Goal: Task Accomplishment & Management: Use online tool/utility

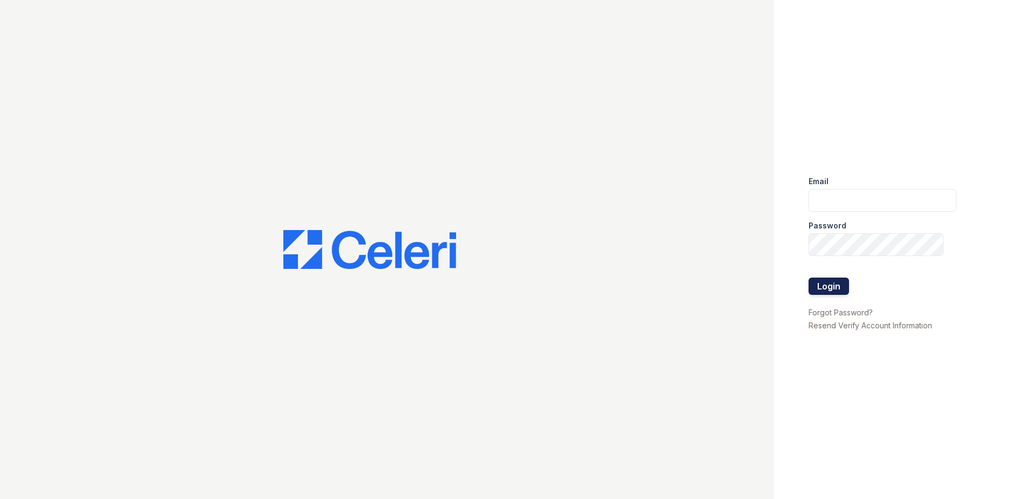
type input "[EMAIL_ADDRESS][DOMAIN_NAME]"
click at [837, 283] on button "Login" at bounding box center [829, 286] width 40 height 17
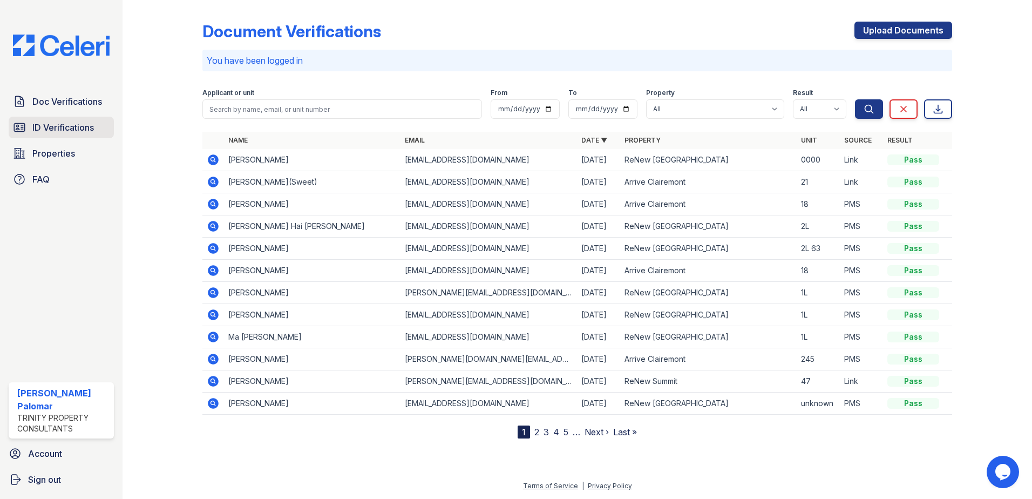
click at [51, 134] on link "ID Verifications" at bounding box center [61, 128] width 105 height 22
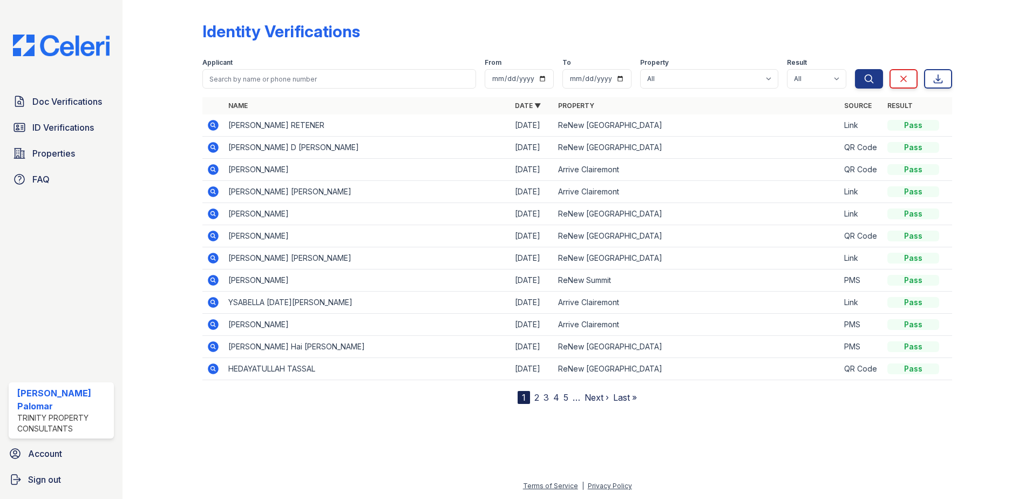
click at [59, 106] on span "Doc Verifications" at bounding box center [67, 101] width 70 height 13
